Goal: Task Accomplishment & Management: Use online tool/utility

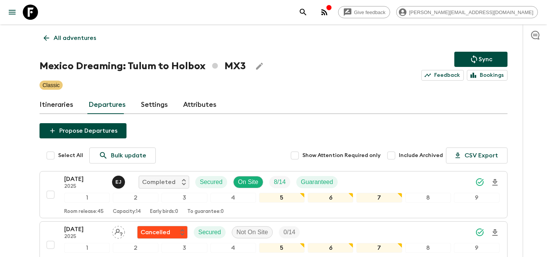
click at [54, 35] on p "All adventures" at bounding box center [75, 37] width 43 height 9
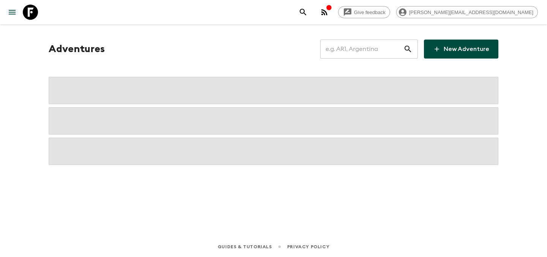
click at [378, 47] on input "text" at bounding box center [361, 48] width 83 height 21
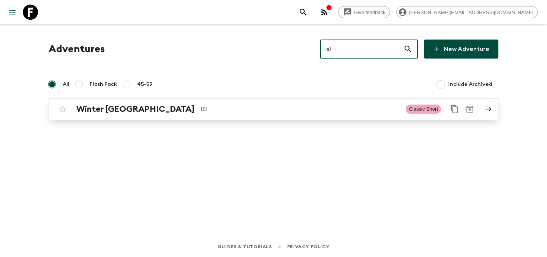
type input "is1"
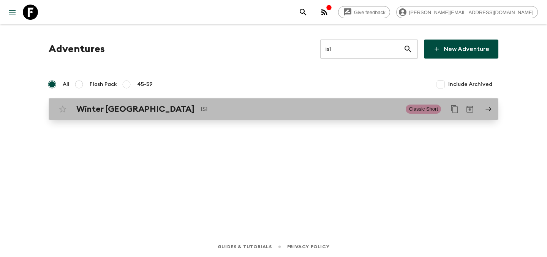
click at [242, 109] on p "IS1" at bounding box center [300, 108] width 199 height 9
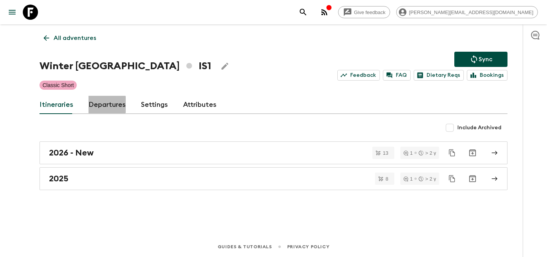
click at [98, 104] on link "Departures" at bounding box center [107, 105] width 37 height 18
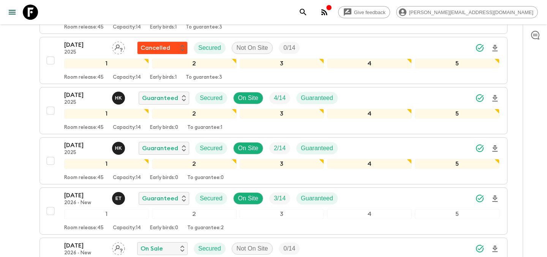
scroll to position [1154, 0]
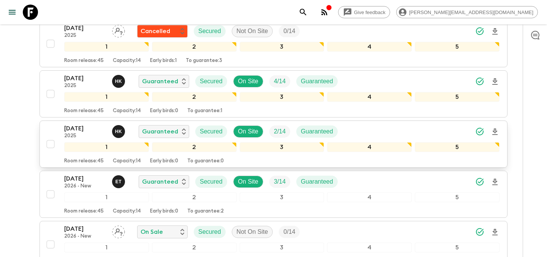
click at [361, 129] on div "[DATE] 2025 H K Guaranteed Secured On Site 2 / 14 Guaranteed" at bounding box center [281, 131] width 435 height 15
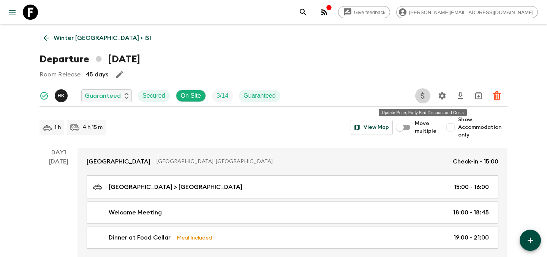
click at [421, 94] on icon "Update Price, Early Bird Discount and Costs" at bounding box center [423, 95] width 4 height 7
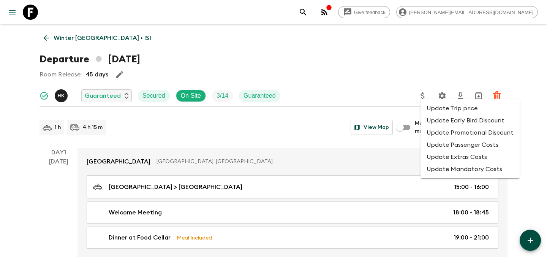
click at [432, 133] on li "Update Promotional Discount" at bounding box center [470, 133] width 99 height 12
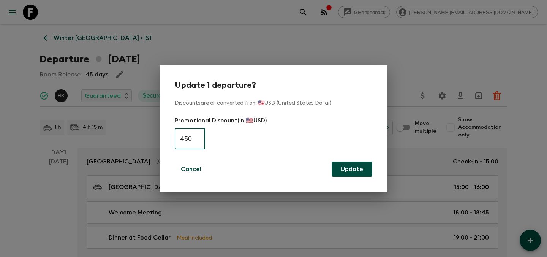
click at [197, 135] on input "450" at bounding box center [190, 138] width 30 height 21
type input "0"
click at [348, 173] on button "Update" at bounding box center [352, 168] width 41 height 15
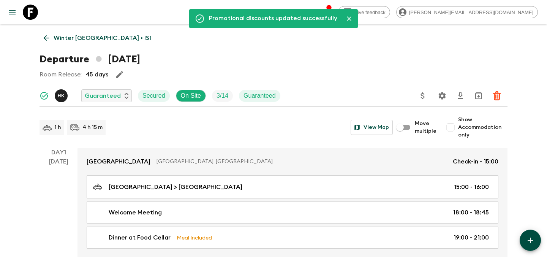
click at [49, 38] on icon at bounding box center [47, 38] width 6 height 6
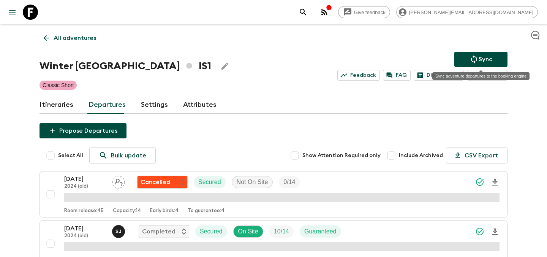
click at [481, 60] on p "Sync" at bounding box center [486, 59] width 14 height 9
